Goal: Task Accomplishment & Management: Manage account settings

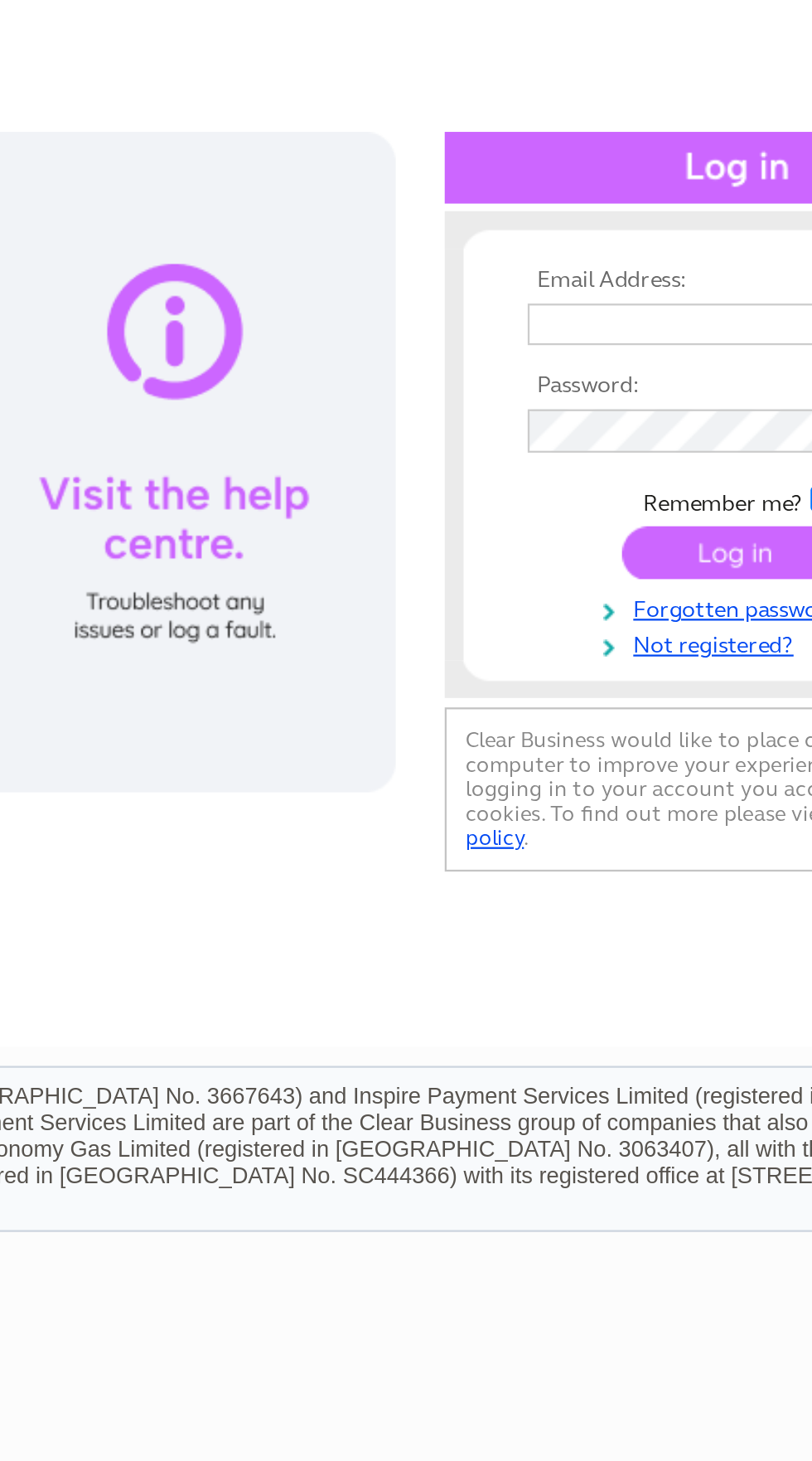
click at [670, 265] on input "text" at bounding box center [667, 271] width 170 height 19
type input "markpickett020463@gmail.com"
click at [624, 360] on input "submit" at bounding box center [674, 372] width 102 height 24
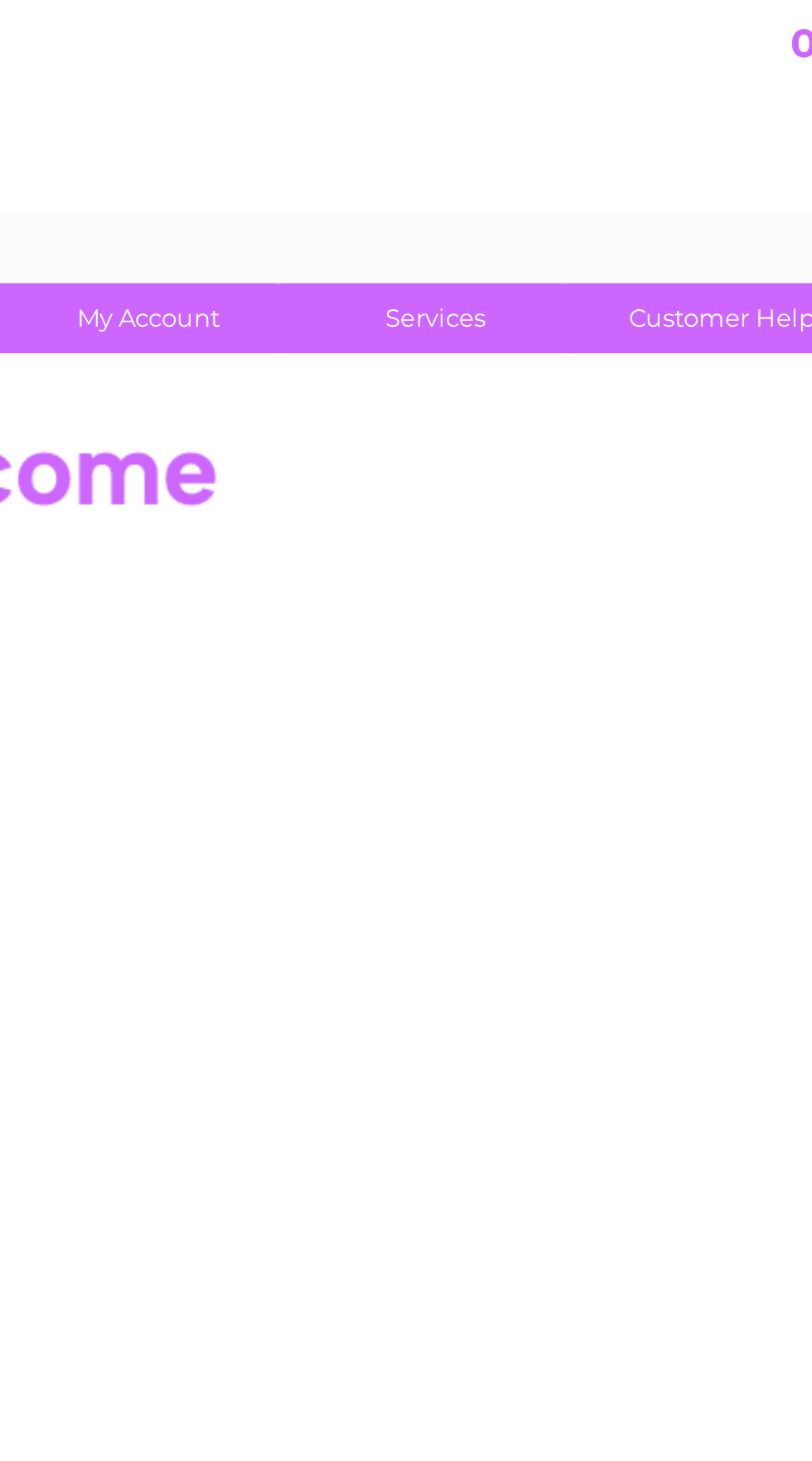
click at [240, 149] on link "My Account" at bounding box center [218, 139] width 137 height 31
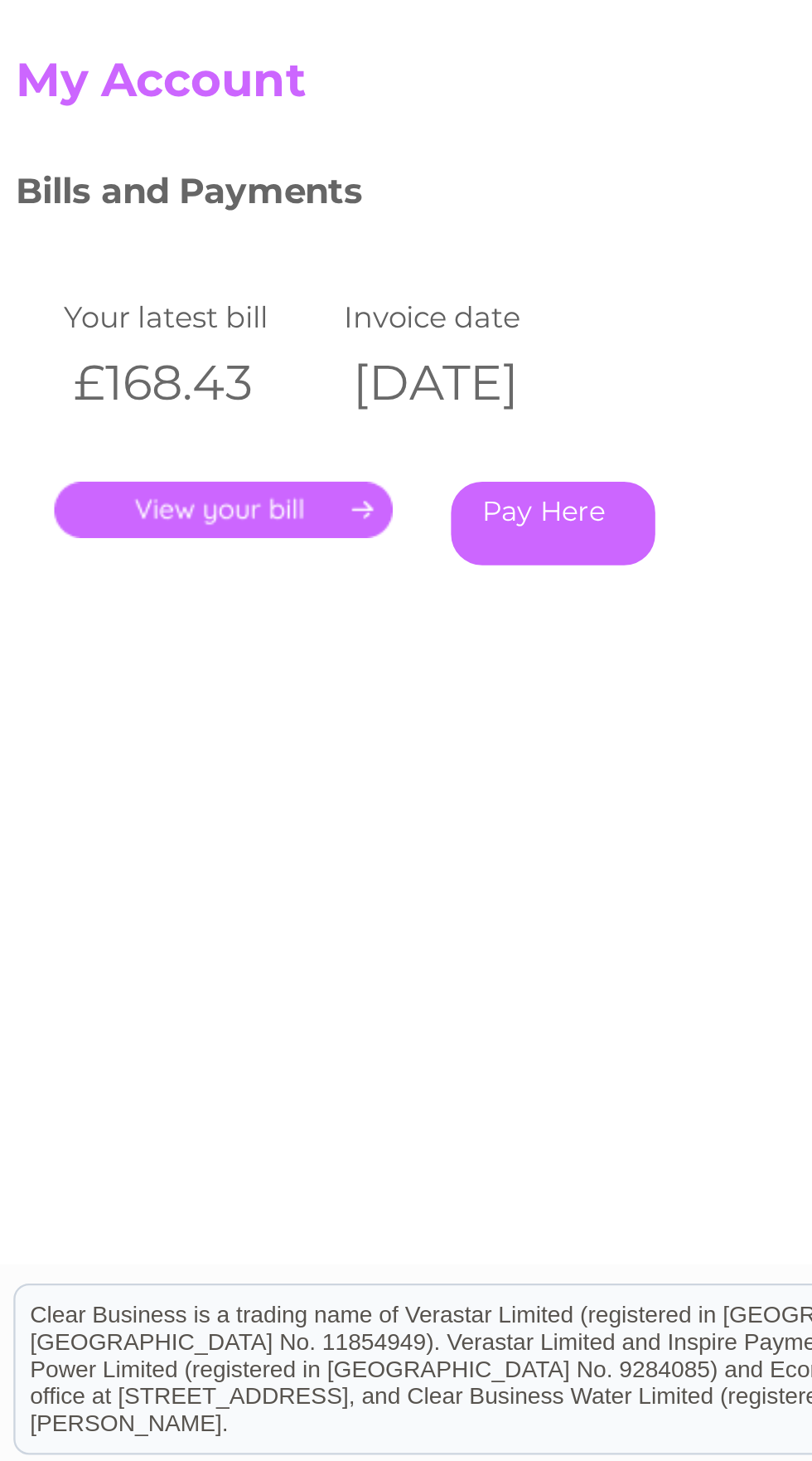
click at [271, 390] on link "Pay Here" at bounding box center [244, 390] width 87 height 35
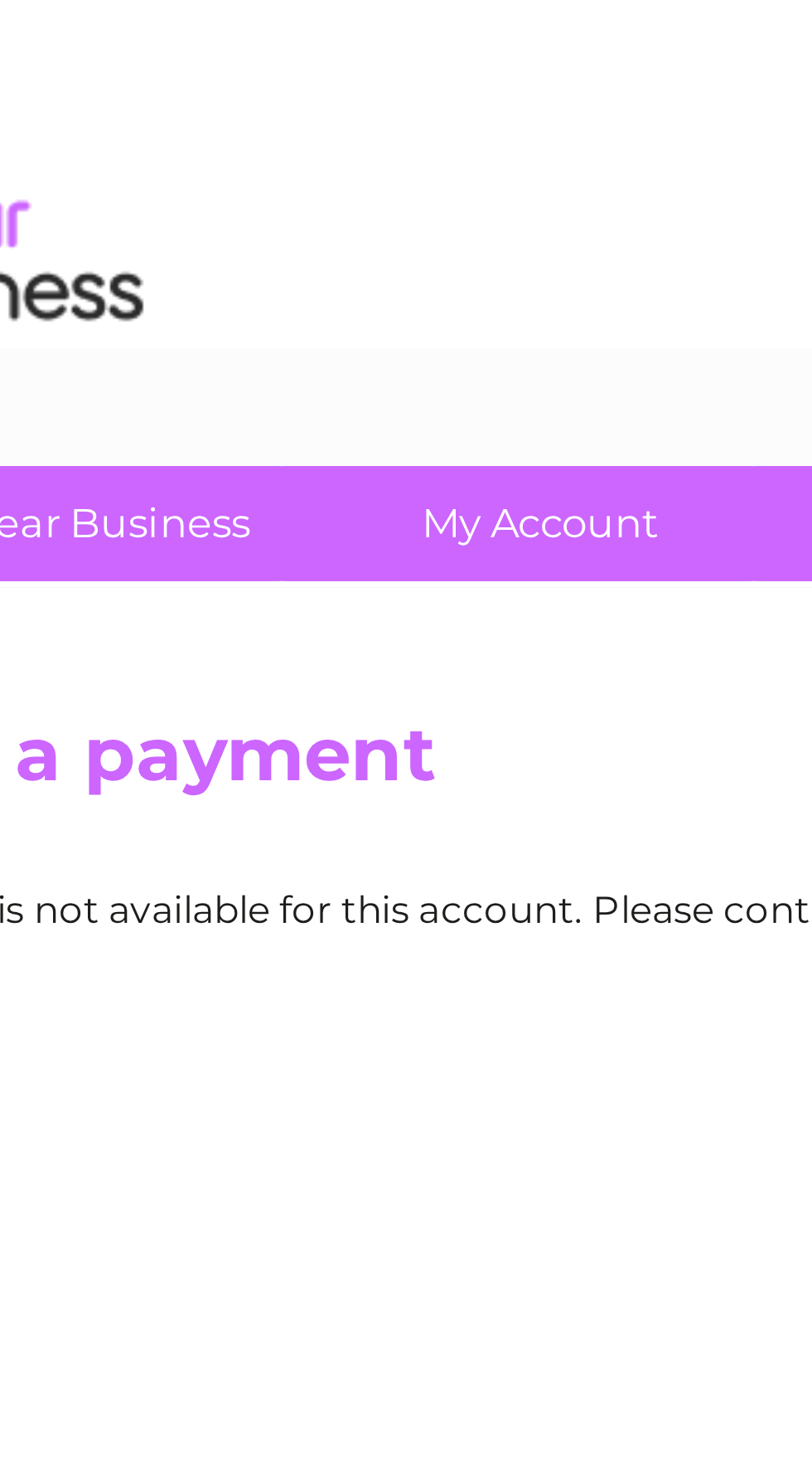
click at [231, 142] on link "My Account" at bounding box center [218, 139] width 137 height 31
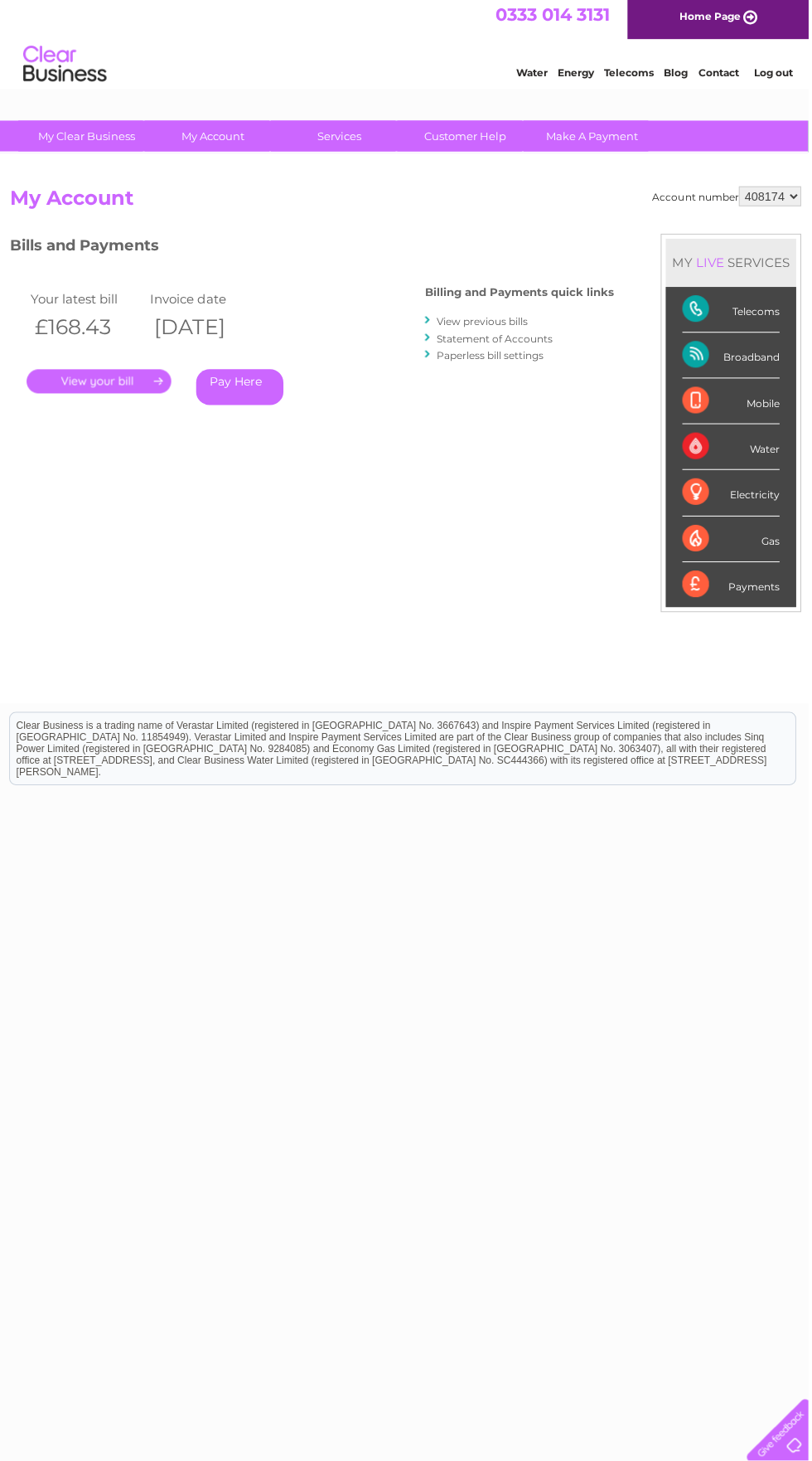
click at [279, 379] on link "Pay Here" at bounding box center [244, 390] width 87 height 35
